Goal: Find specific page/section: Find specific page/section

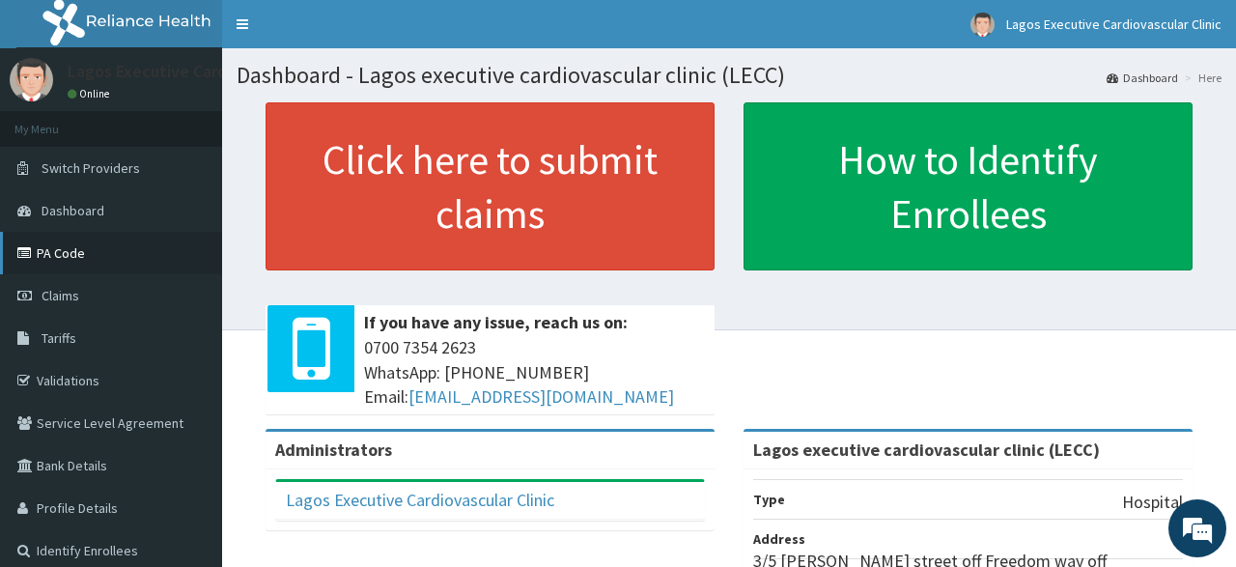
click at [76, 252] on link "PA Code" at bounding box center [111, 253] width 222 height 43
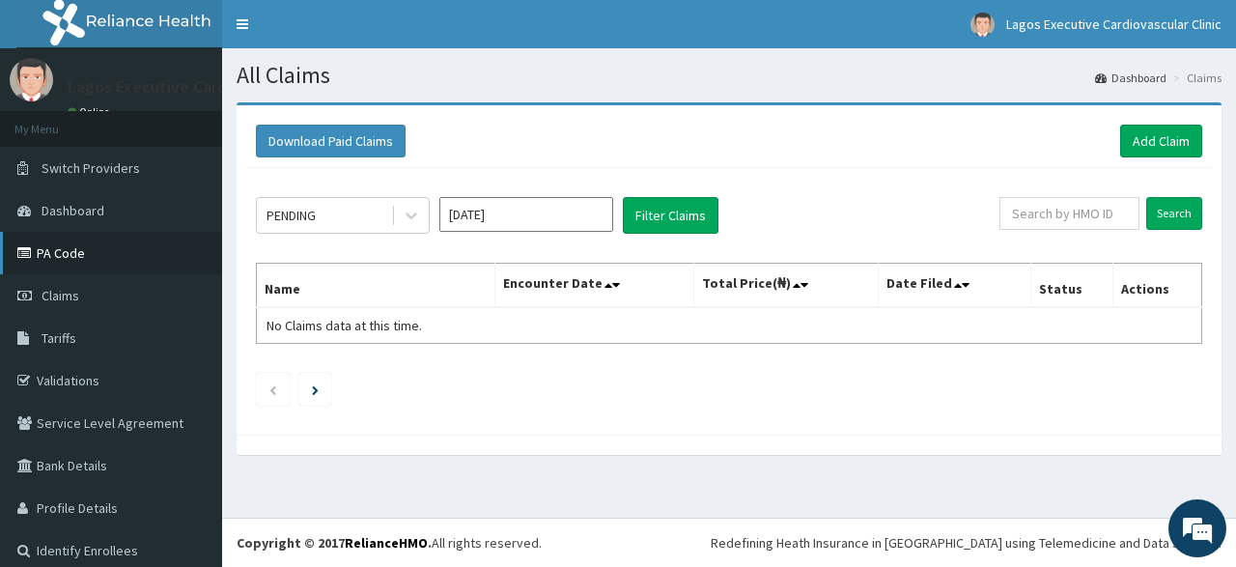
click at [96, 250] on link "PA Code" at bounding box center [111, 253] width 222 height 43
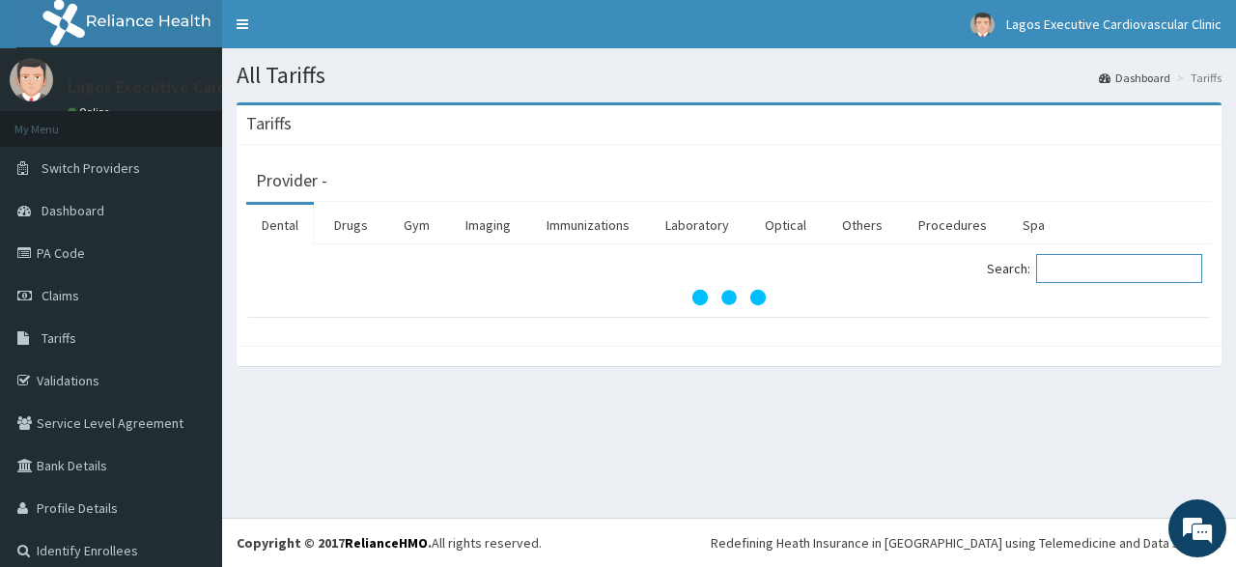
click at [1071, 270] on input "Search:" at bounding box center [1119, 268] width 166 height 29
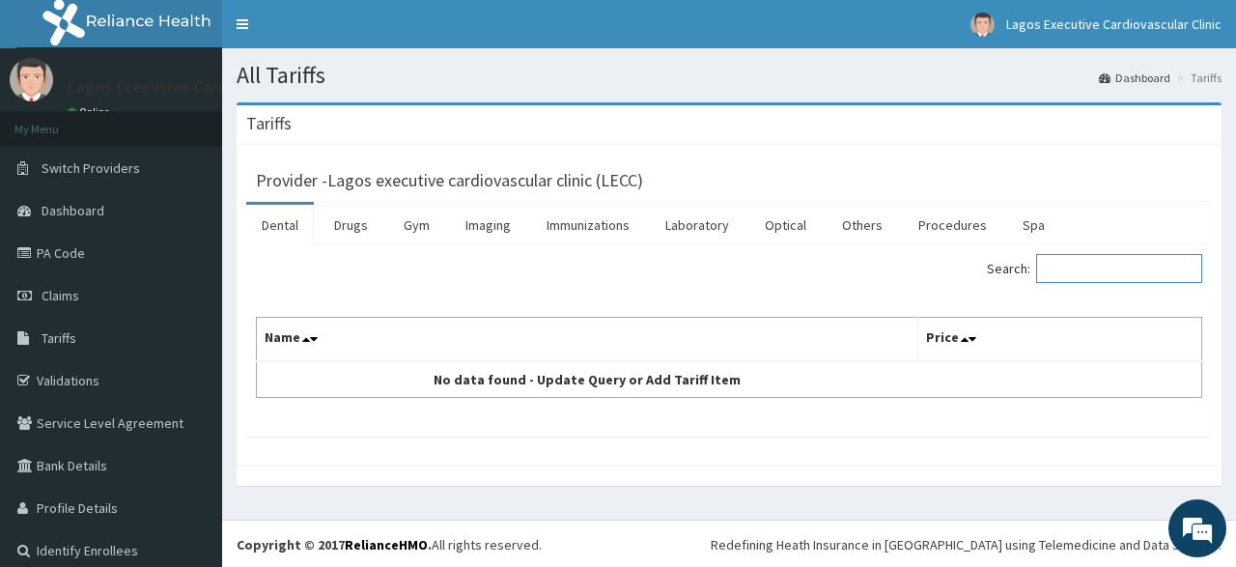
paste input "lisinopril"
click at [1062, 275] on input "lisinopril" at bounding box center [1119, 268] width 166 height 29
click at [1110, 266] on input "lisinopril" at bounding box center [1119, 268] width 166 height 29
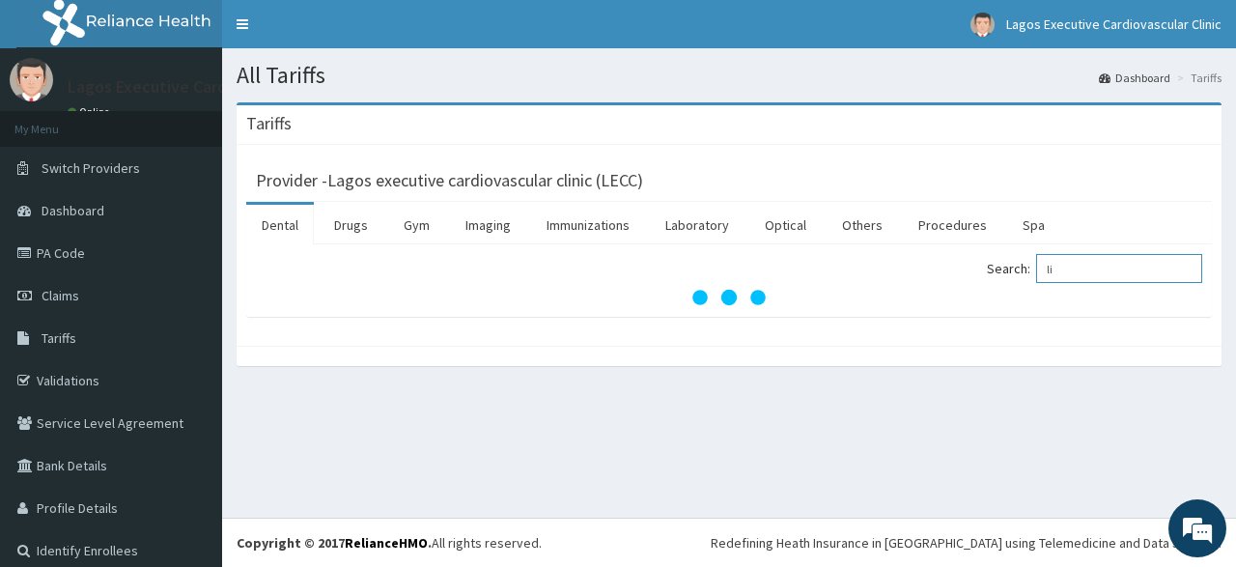
type input "l"
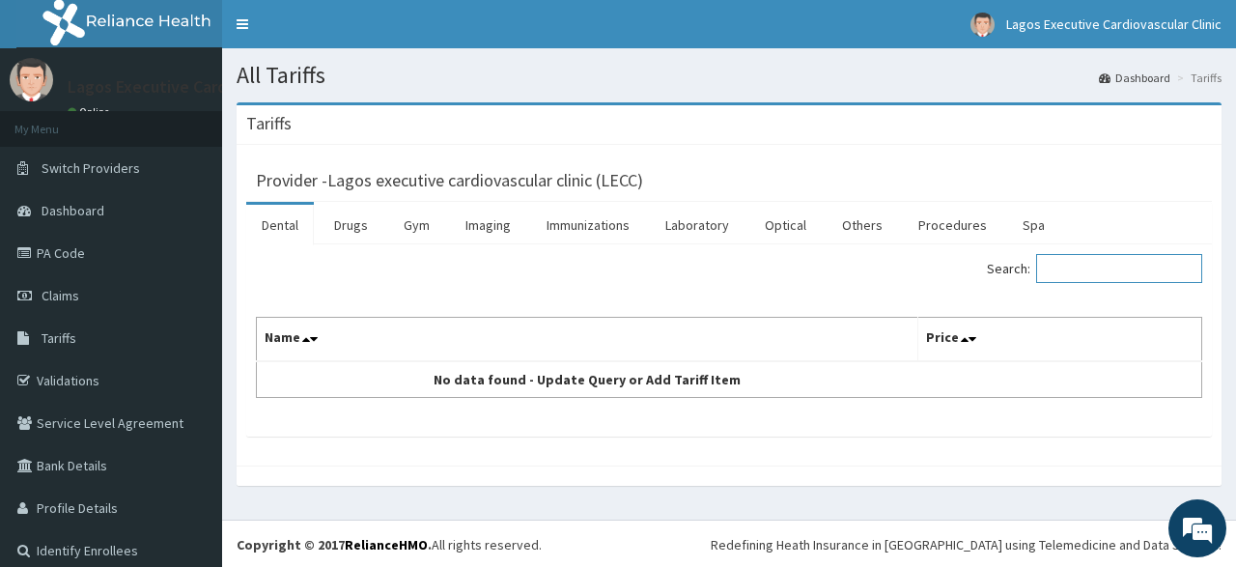
paste input "lisinopril"
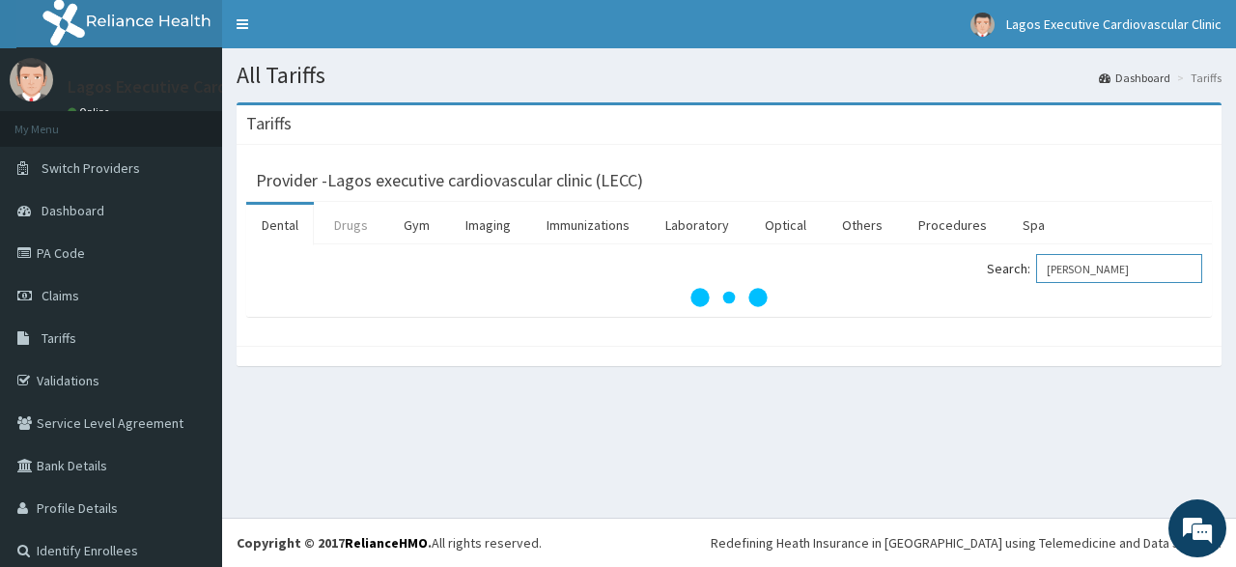
type input "lisi"
click at [345, 231] on link "Drugs" at bounding box center [351, 225] width 65 height 41
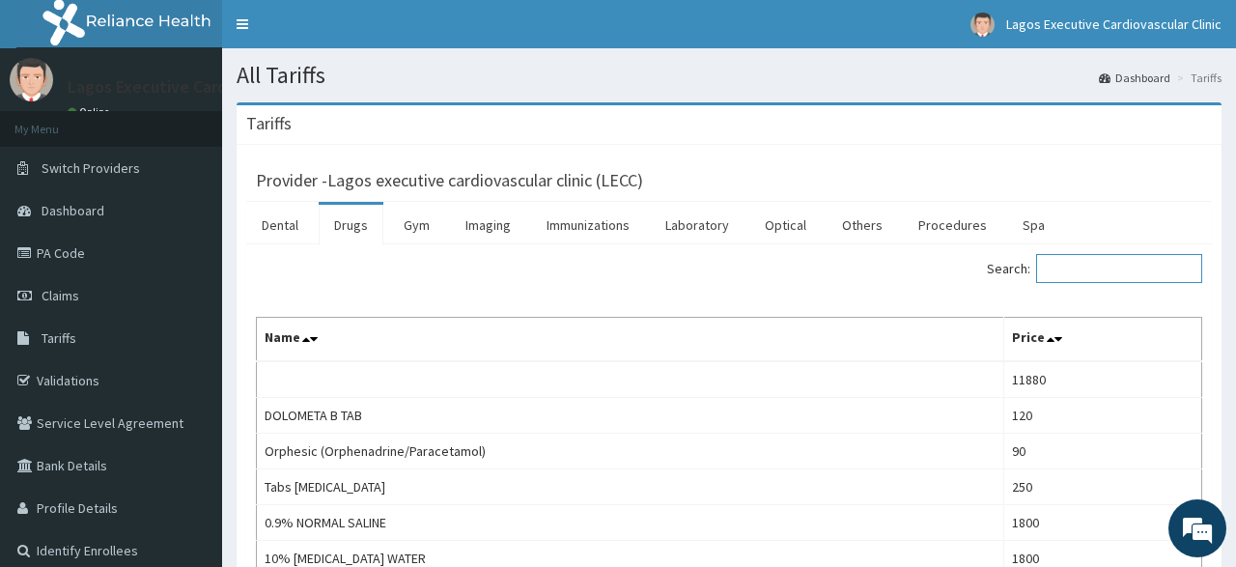
click at [1070, 271] on input "Search:" at bounding box center [1119, 268] width 166 height 29
paste input "lisinopril"
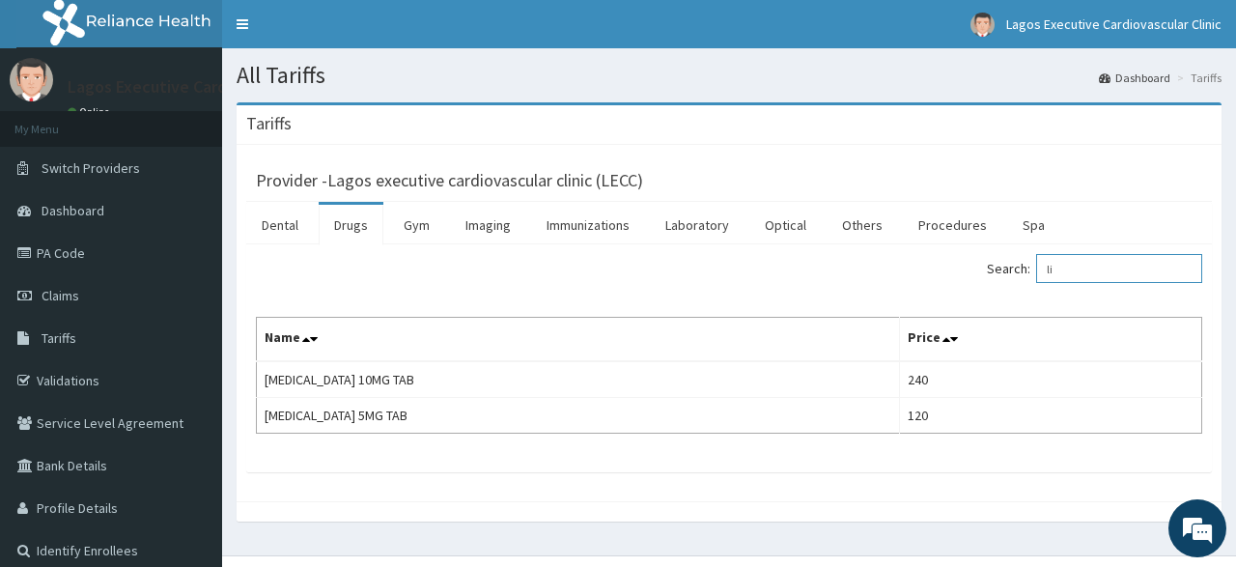
type input "l"
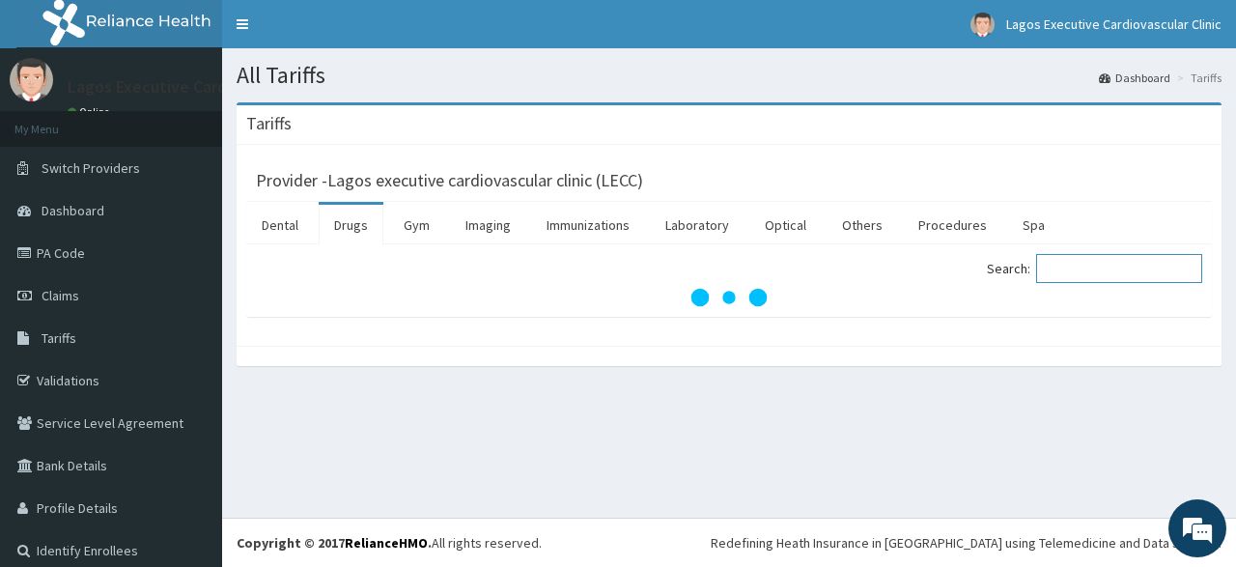
paste input "hydroxyurea"
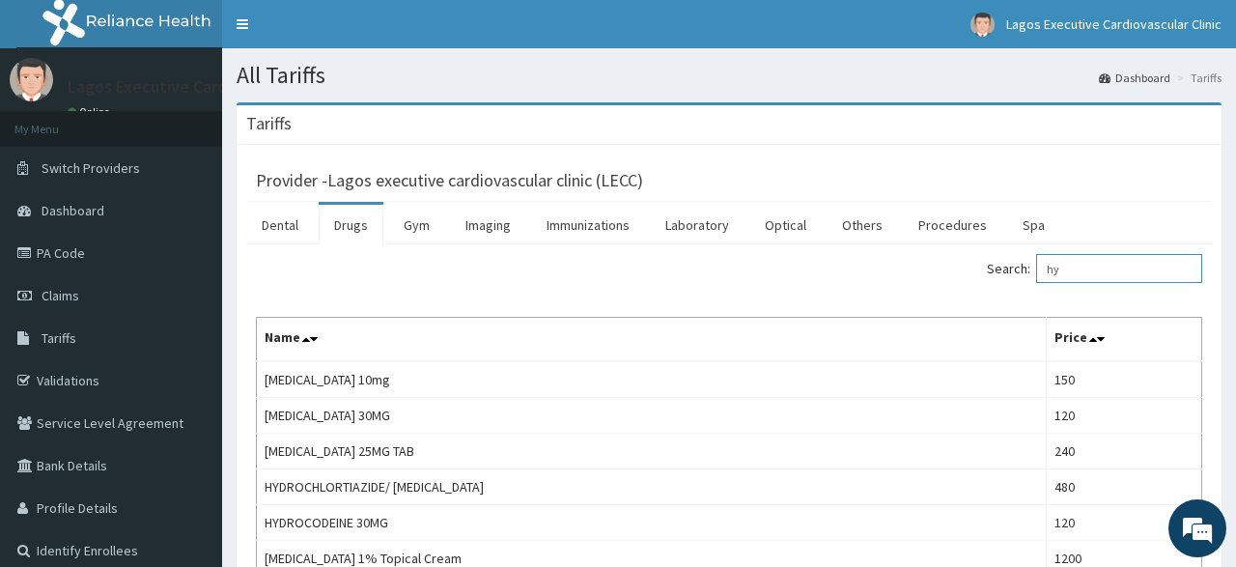
type input "h"
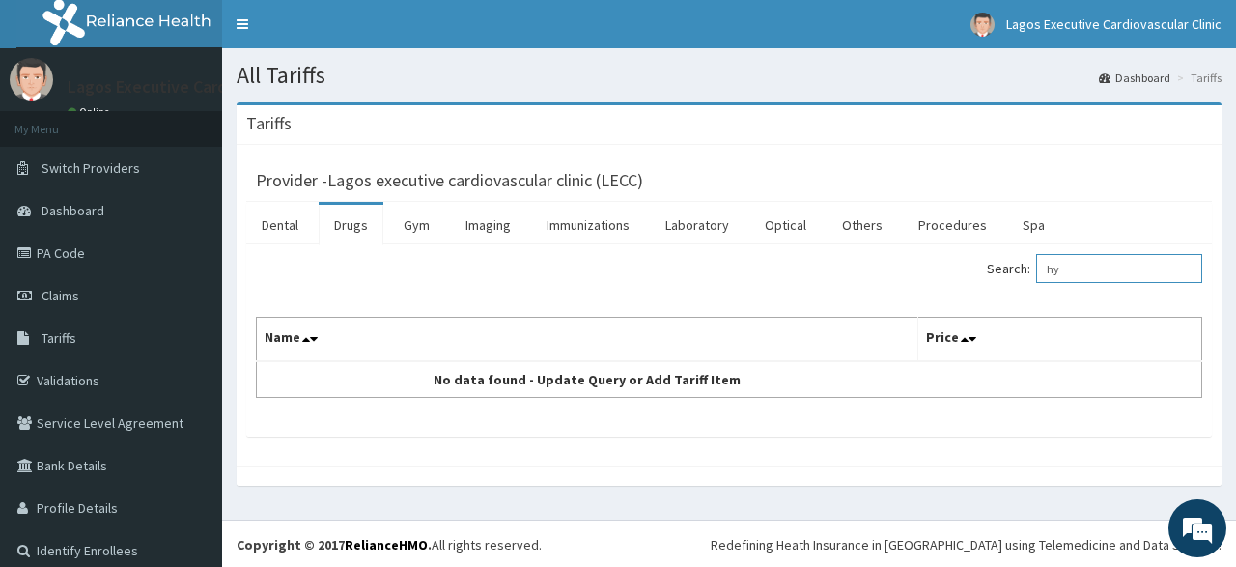
type input "h"
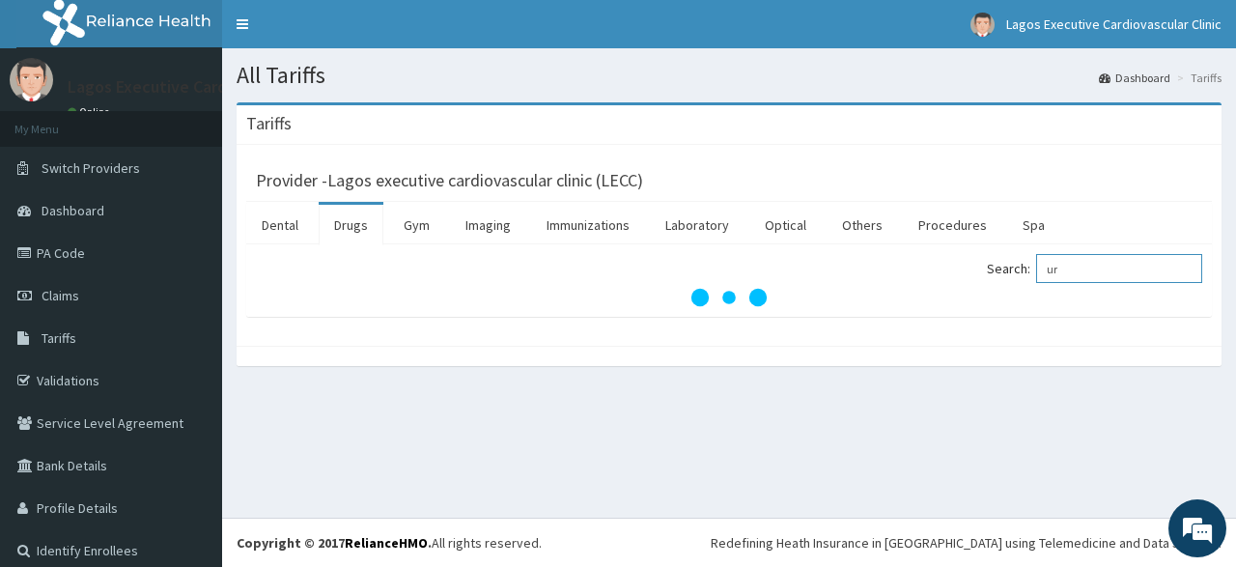
type input "u"
type input "h"
paste input "hydroxyurea"
type input "h"
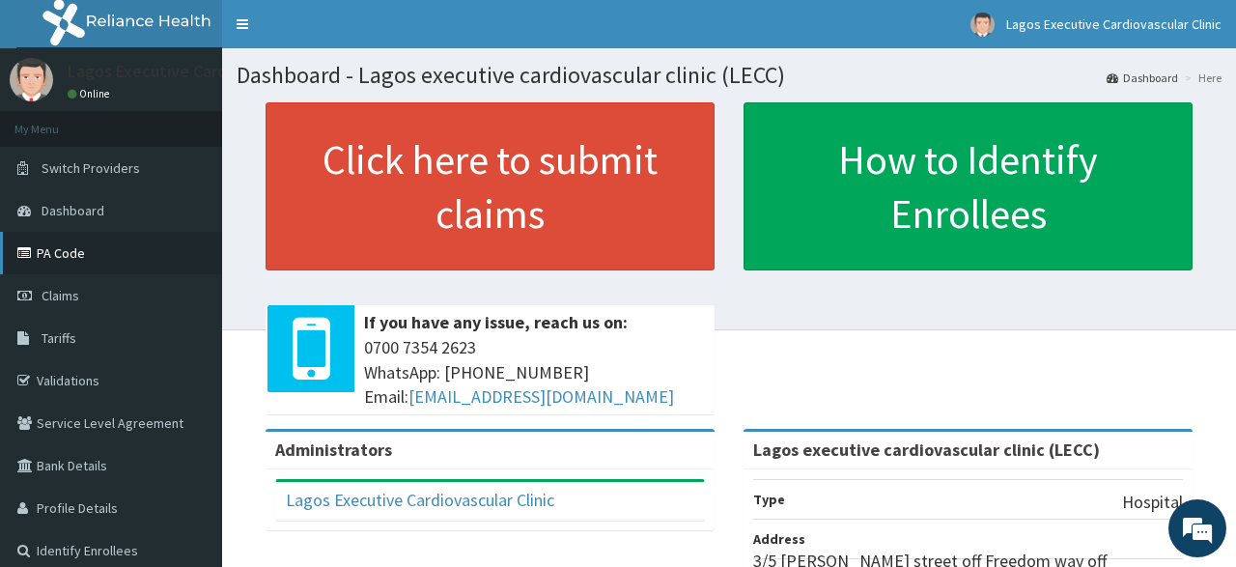
click at [84, 253] on link "PA Code" at bounding box center [111, 253] width 222 height 43
